Goal: Task Accomplishment & Management: Manage account settings

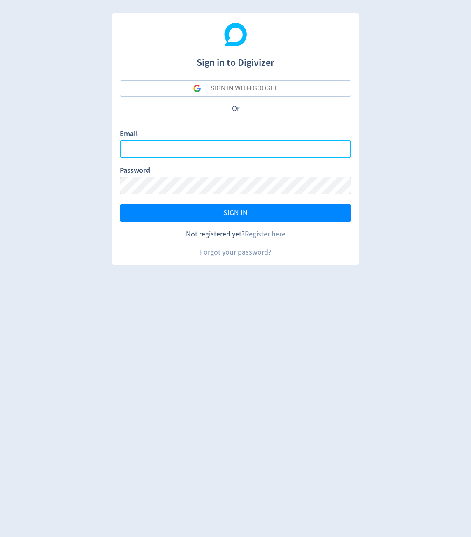
click at [203, 141] on input "Email" at bounding box center [236, 149] width 232 height 18
type input "[PERSON_NAME][EMAIL_ADDRESS][DOMAIN_NAME]"
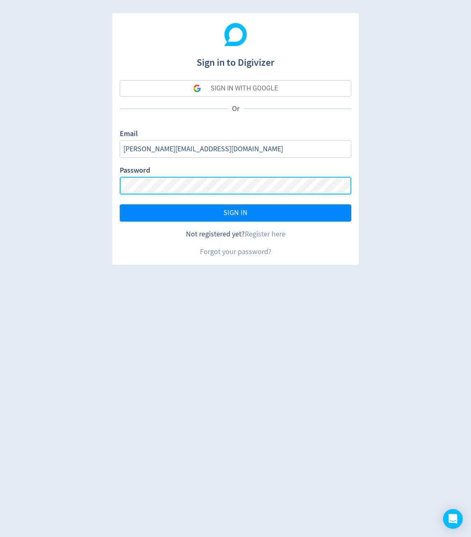
click at [120, 204] on button "SIGN IN" at bounding box center [236, 212] width 232 height 17
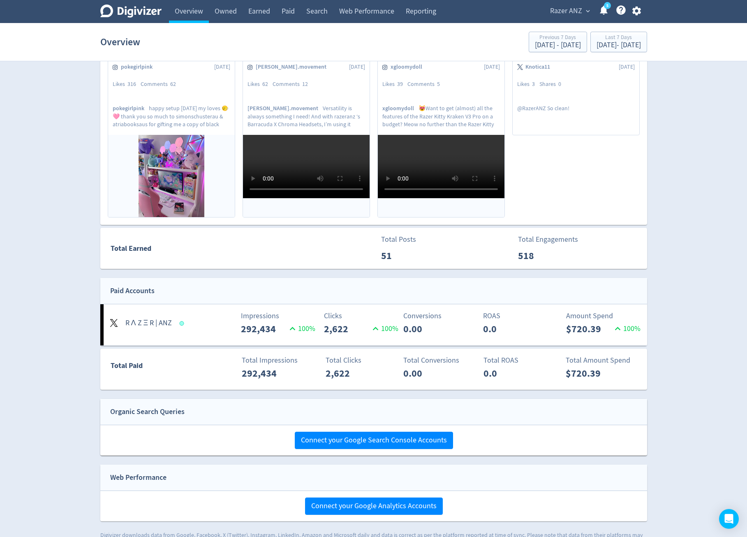
scroll to position [269, 0]
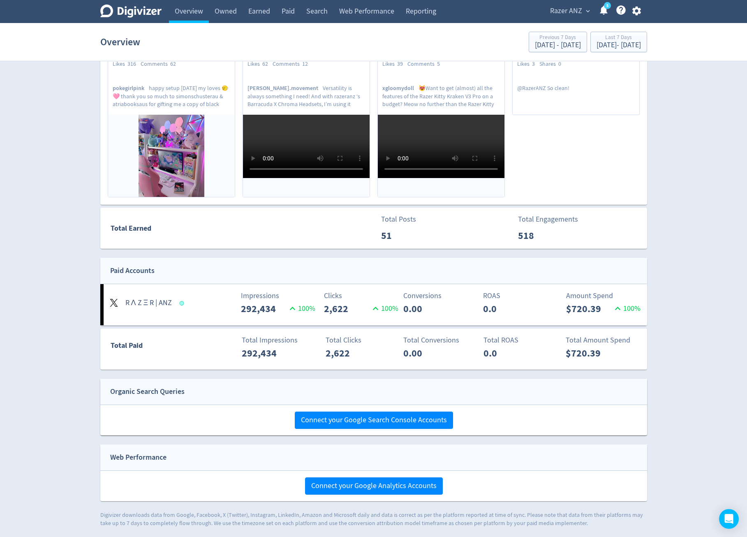
click at [218, 313] on div "Impressions 292,434 100 %" at bounding box center [239, 303] width 90 height 26
